Goal: Navigation & Orientation: Understand site structure

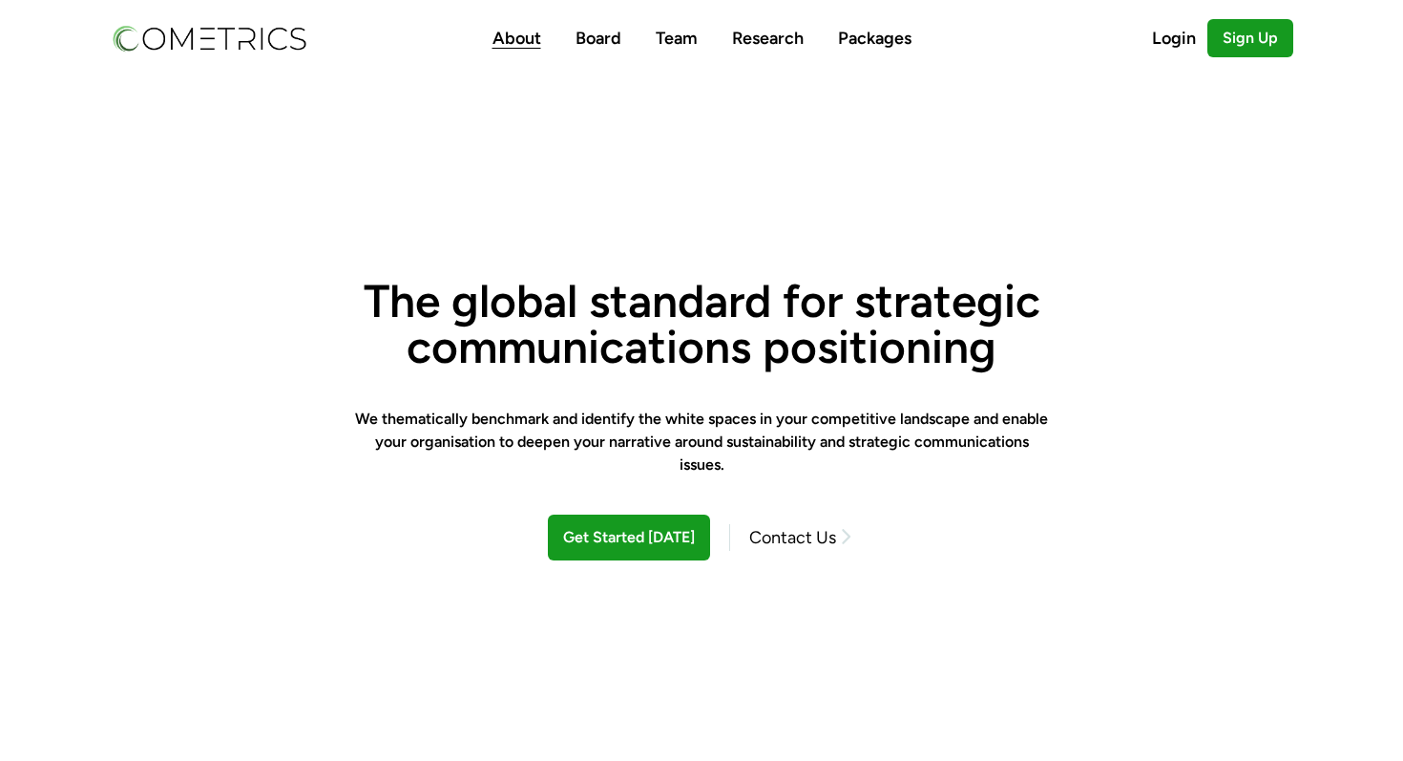
click at [519, 28] on link "About" at bounding box center [516, 38] width 49 height 21
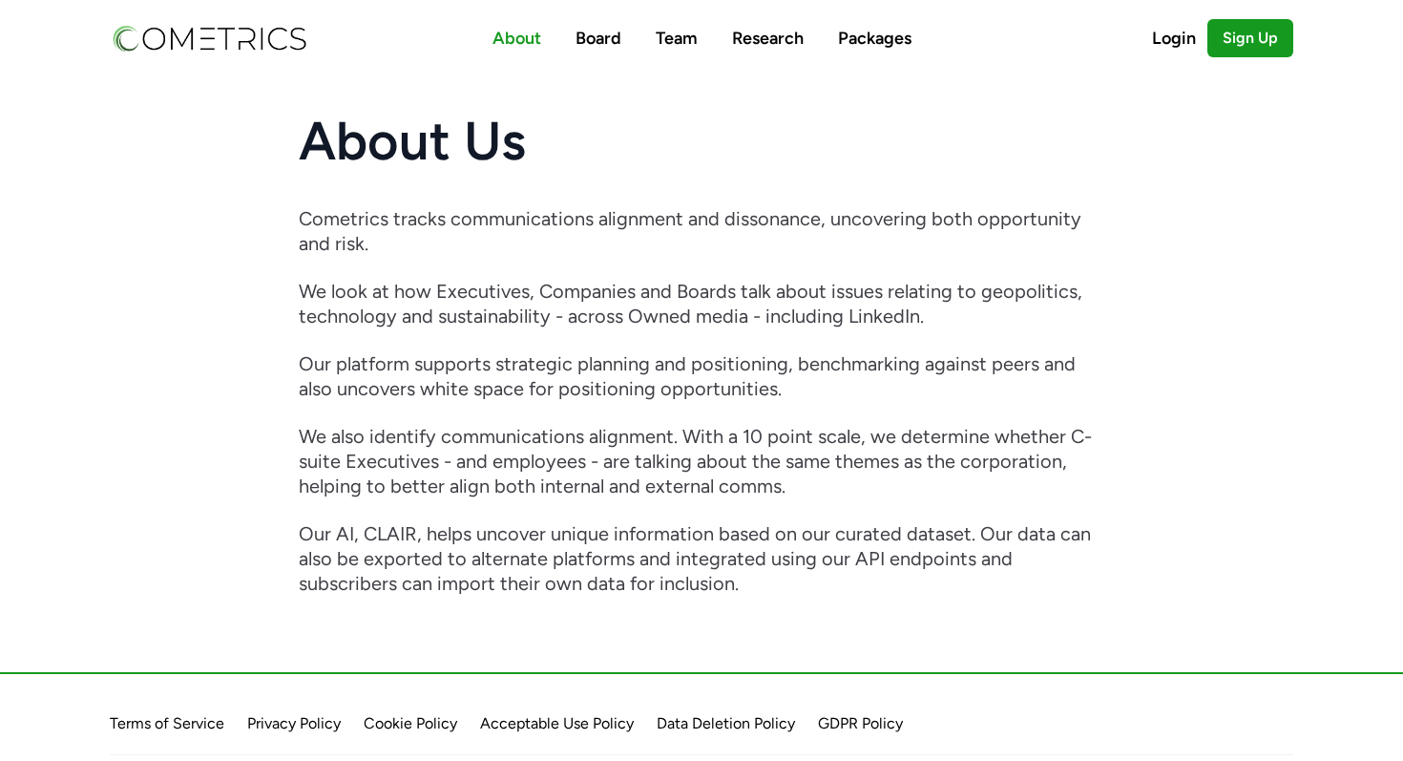
click at [644, 52] on nav "About Board Team Research Packages Login Sign Up" at bounding box center [701, 38] width 1221 height 76
click at [674, 32] on link "Team" at bounding box center [677, 38] width 42 height 21
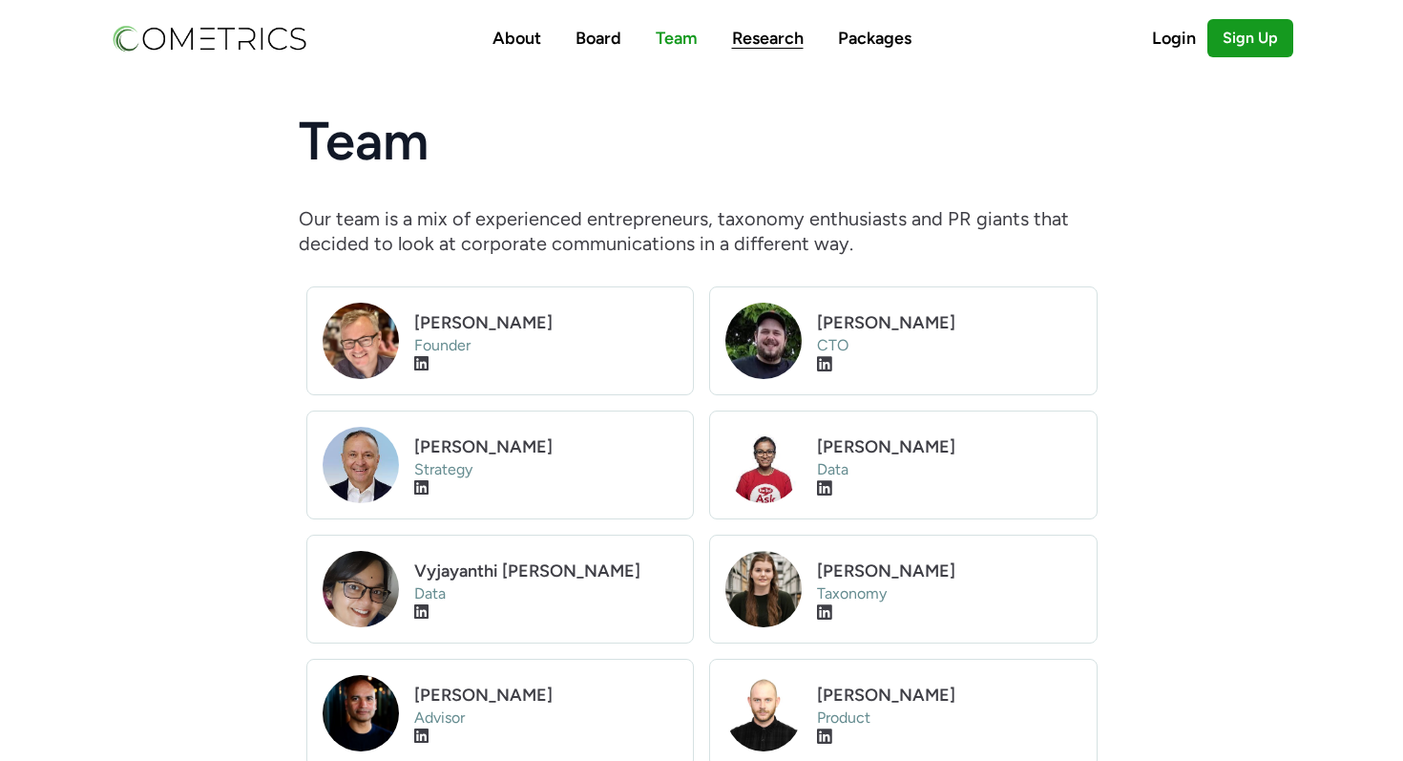
click at [756, 31] on link "Research" at bounding box center [768, 38] width 72 height 21
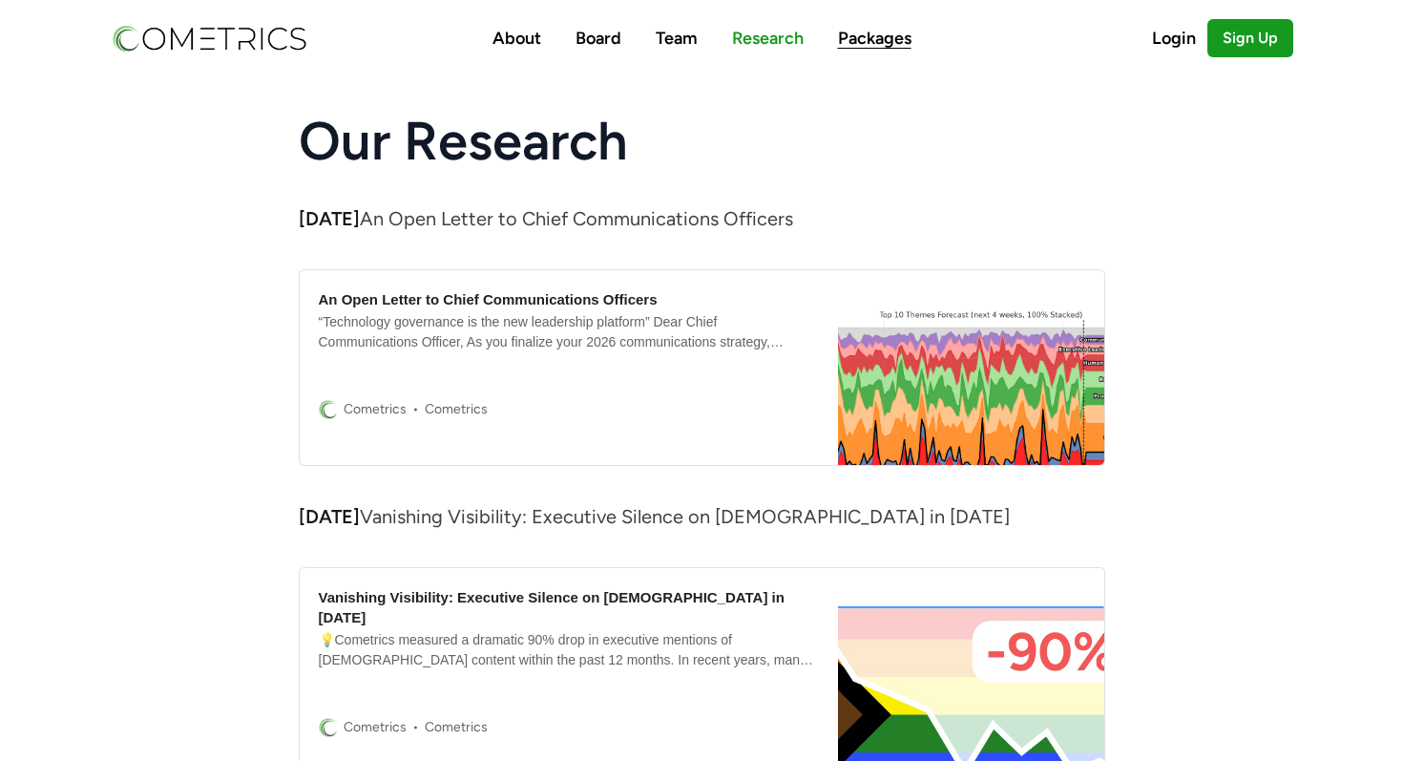
click at [887, 38] on link "Packages" at bounding box center [874, 38] width 73 height 21
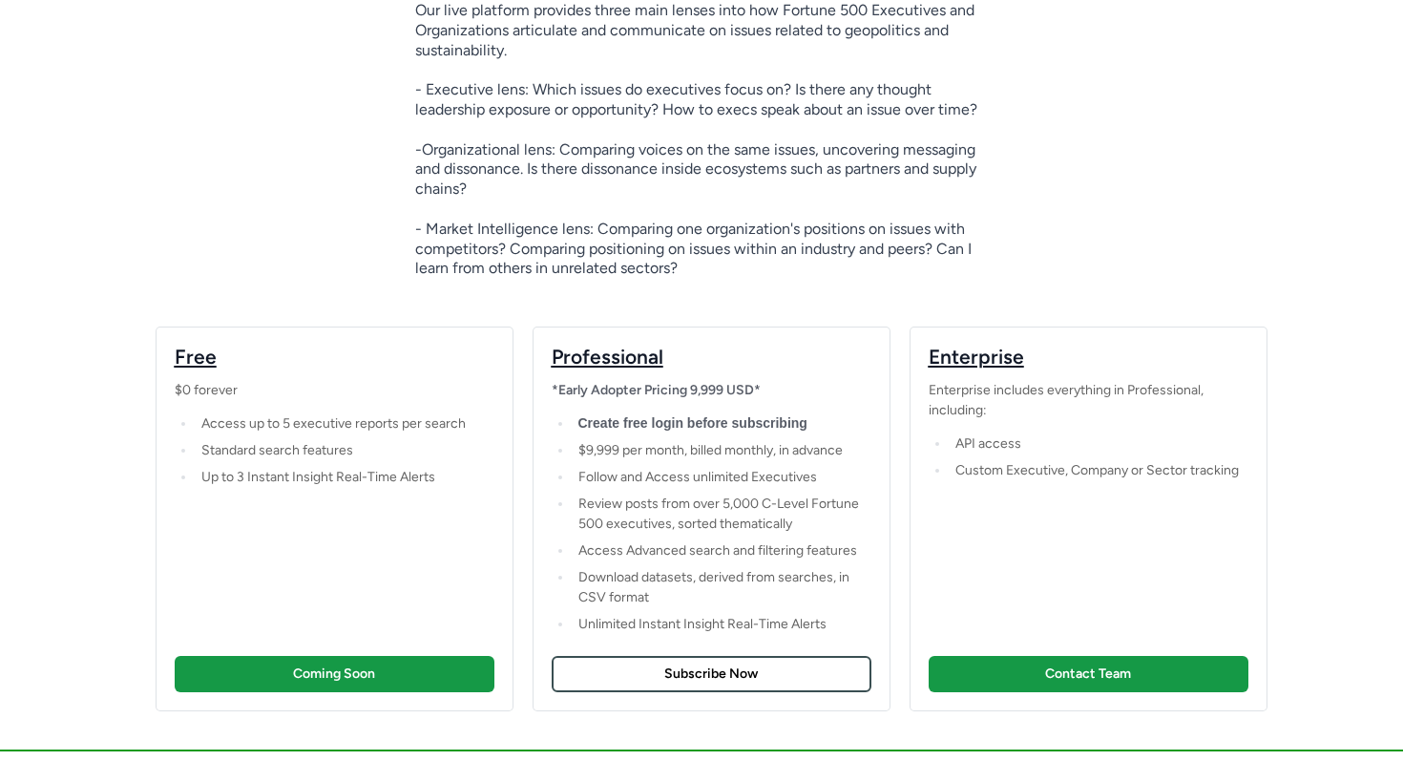
scroll to position [208, 0]
